Goal: Communication & Community: Answer question/provide support

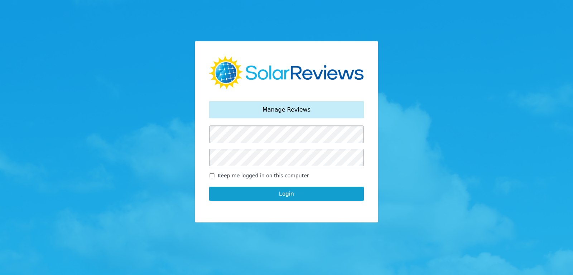
click at [291, 191] on button "Login" at bounding box center [286, 194] width 155 height 14
click at [296, 196] on button "Login" at bounding box center [286, 194] width 155 height 14
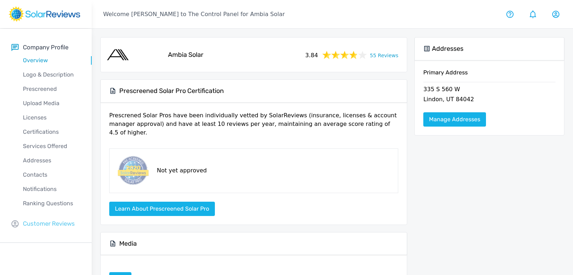
click at [64, 222] on p "Customer Reviews" at bounding box center [49, 223] width 52 height 9
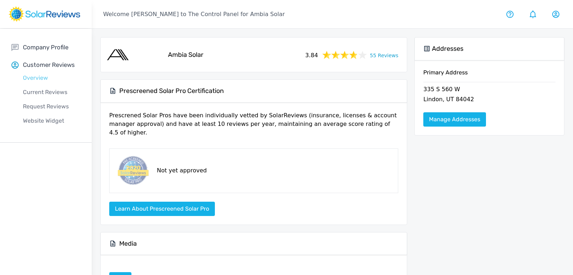
click at [43, 81] on p "Overview" at bounding box center [51, 78] width 80 height 9
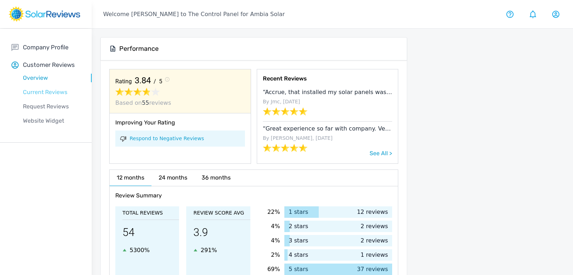
click at [53, 92] on p "Current Reviews" at bounding box center [51, 92] width 80 height 9
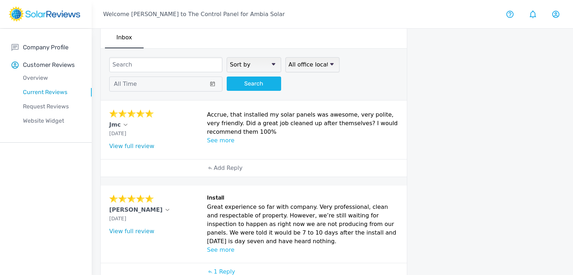
scroll to position [9, 0]
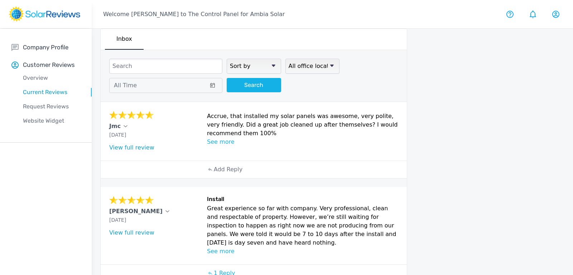
drag, startPoint x: 207, startPoint y: 114, endPoint x: 286, endPoint y: 132, distance: 81.2
click at [286, 132] on div "Jmc [DATE] What type of installation was this? no answer What year was your sys…" at bounding box center [254, 131] width 306 height 59
copy p "Accrue, that installed my solar panels was awesome, very polite, very friendly.…"
click at [116, 149] on link "View full review" at bounding box center [131, 147] width 45 height 7
click at [122, 122] on div "Jmc" at bounding box center [155, 126] width 93 height 9
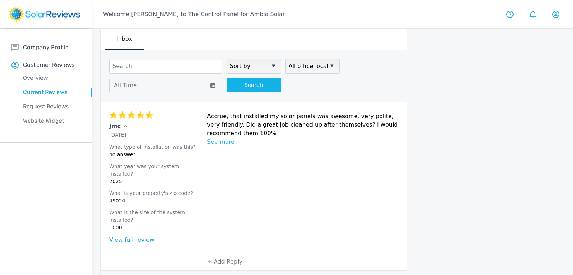
drag, startPoint x: 239, startPoint y: 130, endPoint x: 207, endPoint y: 116, distance: 35.6
click at [207, 116] on p "Accrue, that installed my solar panels was awesome, very polite, very friendly.…" at bounding box center [302, 125] width 191 height 26
copy p "Accrue, that installed my solar panels was awesome, very polite, very friendly.…"
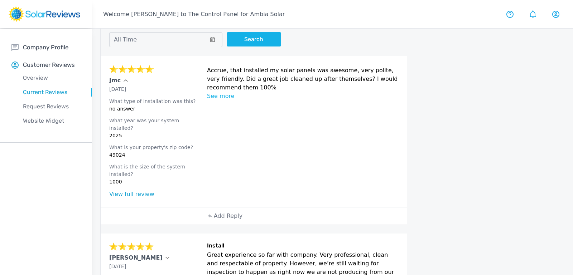
scroll to position [54, 0]
click at [220, 213] on p "Add Reply" at bounding box center [228, 217] width 29 height 9
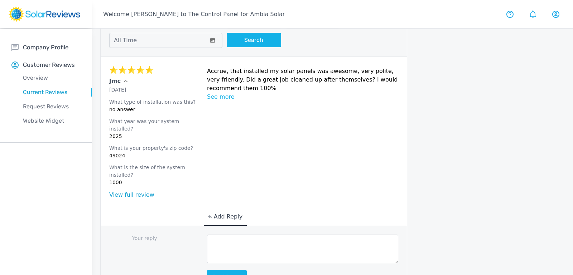
click at [270, 235] on textarea at bounding box center [302, 249] width 191 height 29
paste textarea "Thank you for the wonderful review! We’re so glad the installation crew deliver…"
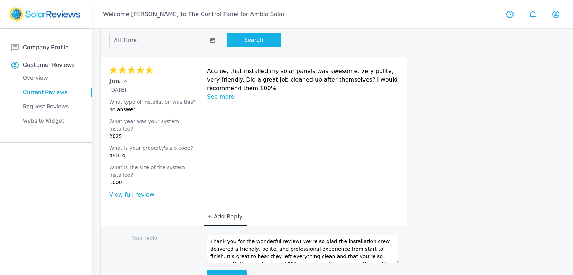
scroll to position [4, 0]
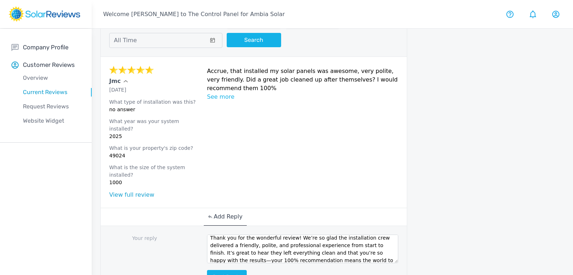
click at [232, 243] on textarea "Thank you for the wonderful review! We’re so glad the installation crew deliver…" at bounding box center [302, 249] width 191 height 29
click at [233, 243] on textarea "Thank you for the wonderful review! We’re so glad the installation crew deliver…" at bounding box center [302, 249] width 191 height 29
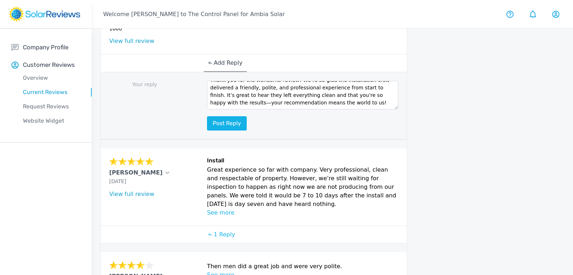
scroll to position [209, 0]
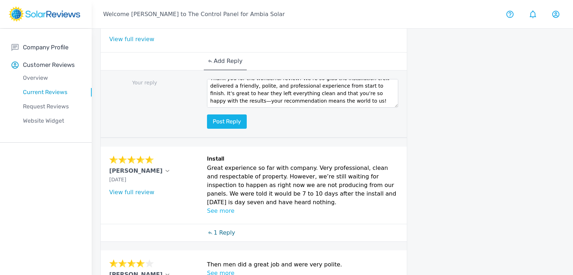
type textarea "Thank you for the wonderful review! We’re so glad the installation crew deliver…"
click at [225, 229] on p "1 Reply" at bounding box center [224, 233] width 21 height 9
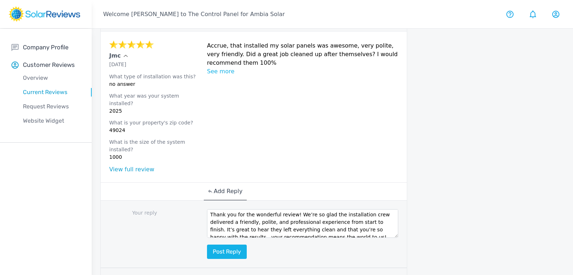
scroll to position [0, 0]
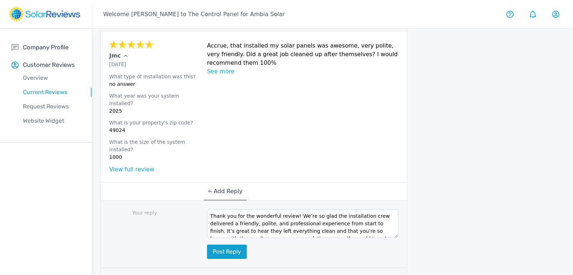
click at [231, 245] on button "Post reply" at bounding box center [227, 252] width 40 height 14
